Goal: Transaction & Acquisition: Purchase product/service

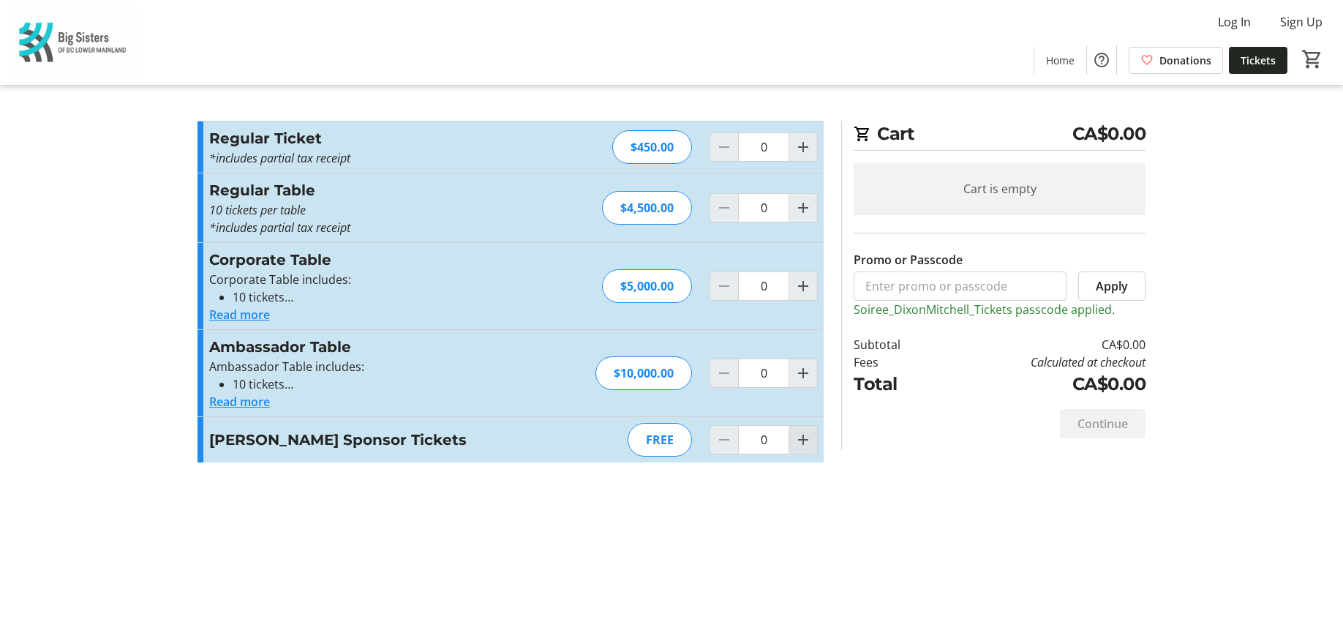
click at [802, 438] on mat-icon "Increment by one" at bounding box center [804, 440] width 18 height 18
type input "4"
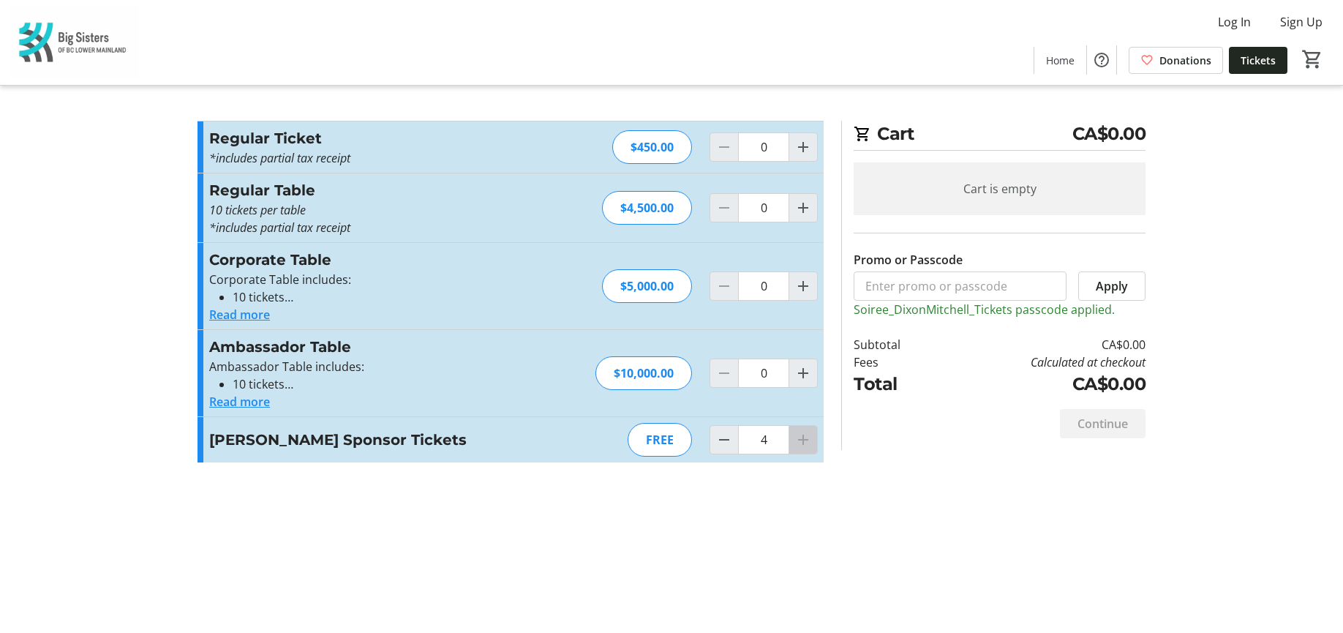
click at [802, 438] on div at bounding box center [803, 439] width 29 height 29
click at [803, 438] on div at bounding box center [803, 439] width 29 height 29
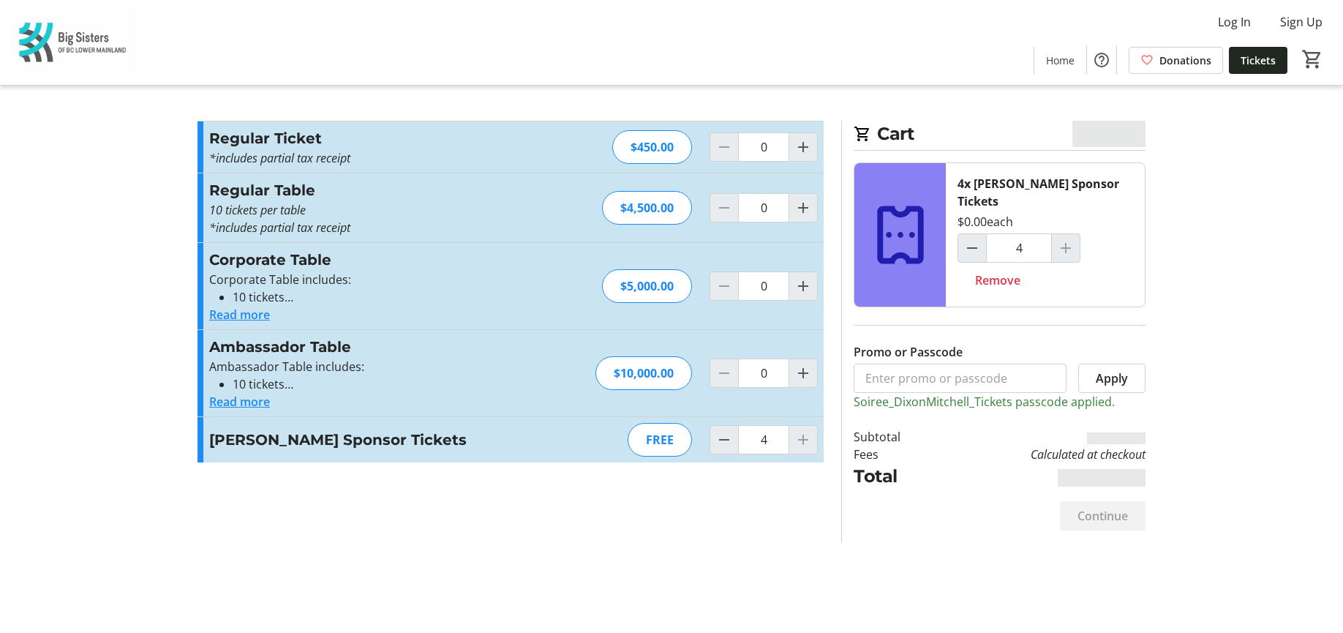
click at [803, 438] on div at bounding box center [803, 439] width 29 height 29
click at [797, 438] on div at bounding box center [803, 439] width 29 height 29
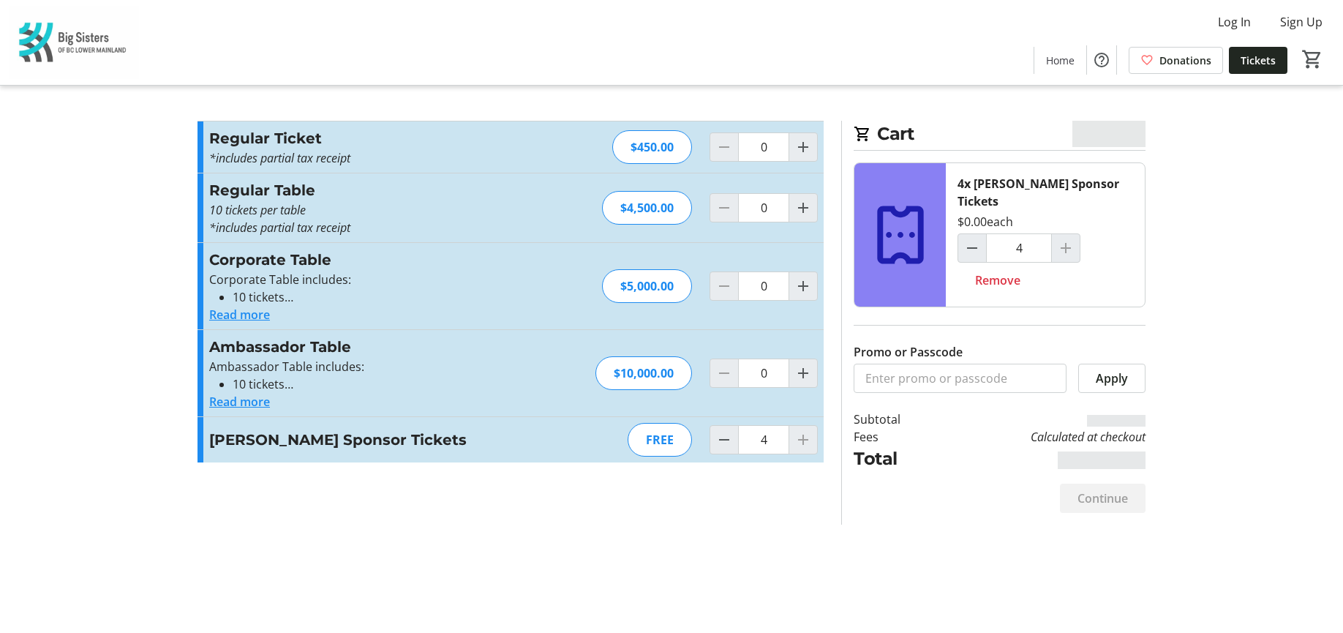
click at [803, 440] on div at bounding box center [803, 439] width 29 height 29
drag, startPoint x: 820, startPoint y: 514, endPoint x: 815, endPoint y: 486, distance: 28.3
click at [820, 511] on section "Promo or Passcode Apply Regular Ticket *includes partial tax receipt Read more …" at bounding box center [511, 323] width 644 height 404
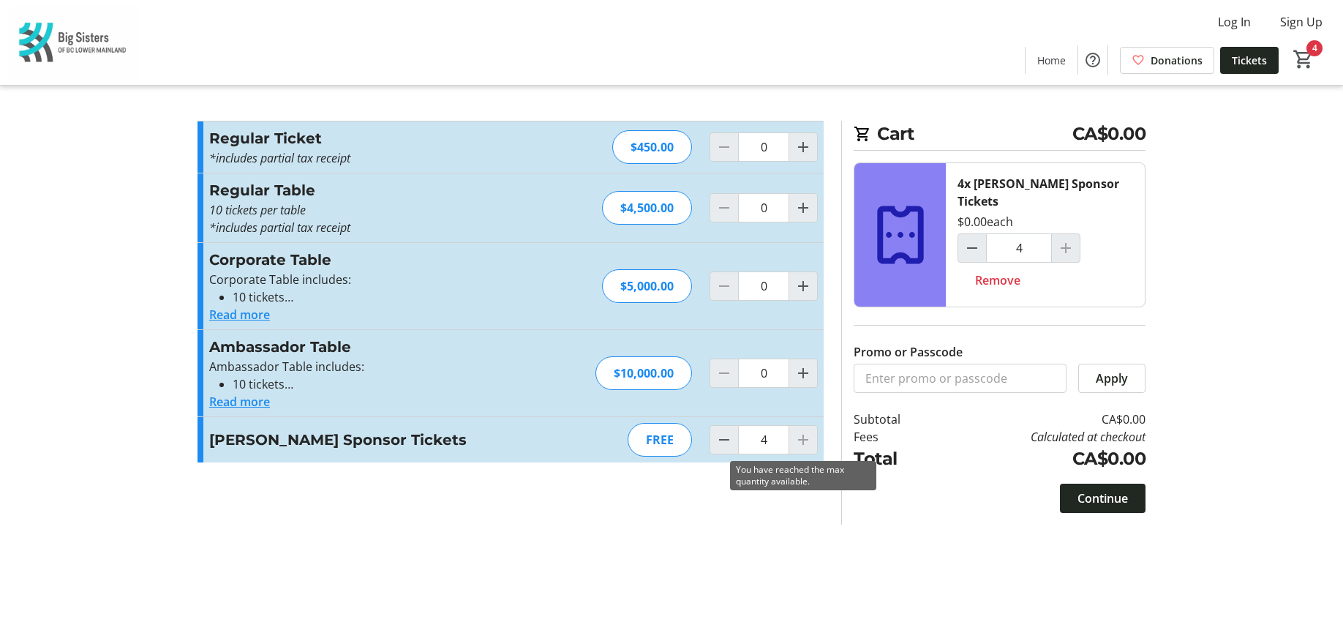
click at [815, 444] on div at bounding box center [803, 439] width 29 height 29
